Goal: Find specific page/section: Find specific page/section

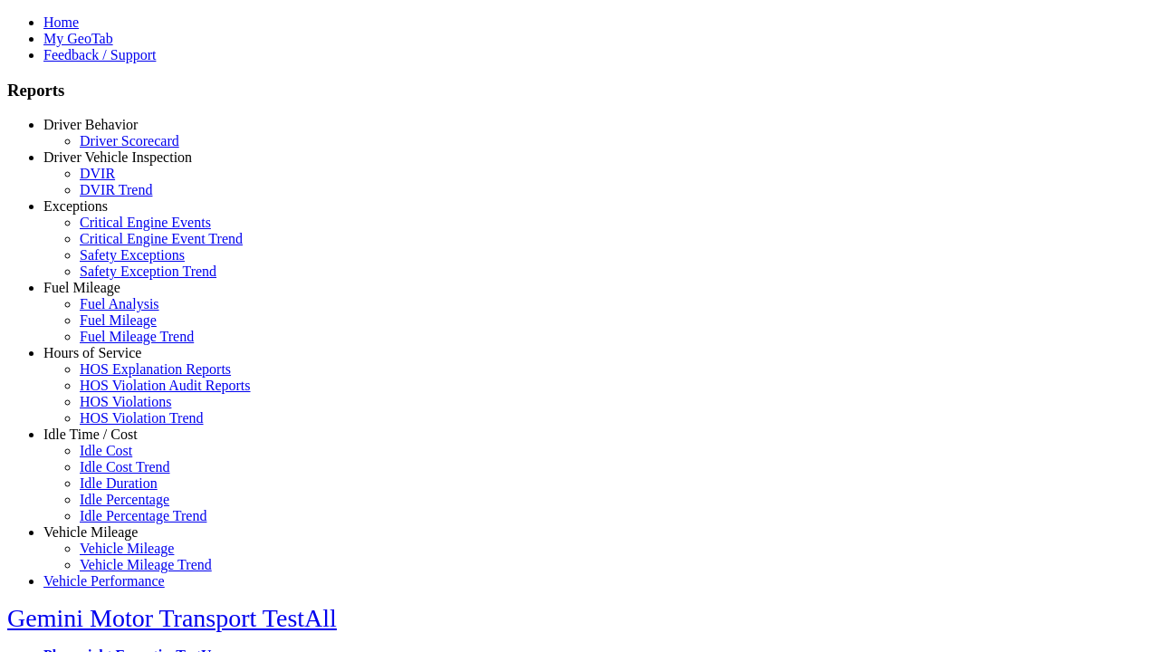
click at [104, 524] on link "Vehicle Mileage" at bounding box center [90, 531] width 94 height 15
click at [118, 557] on link "Vehicle Mileage Trend" at bounding box center [146, 564] width 132 height 15
type input "*********"
